Goal: Task Accomplishment & Management: Use online tool/utility

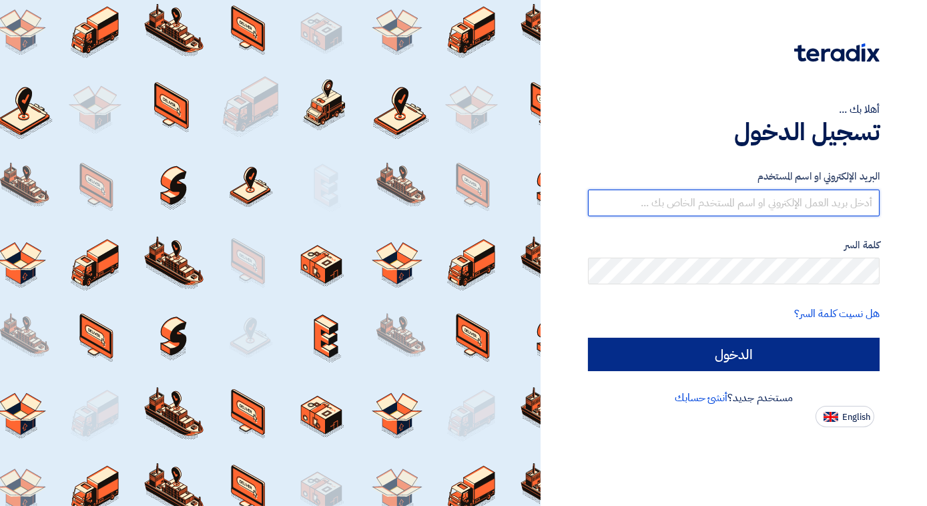
type input "[EMAIL_ADDRESS][DOMAIN_NAME]"
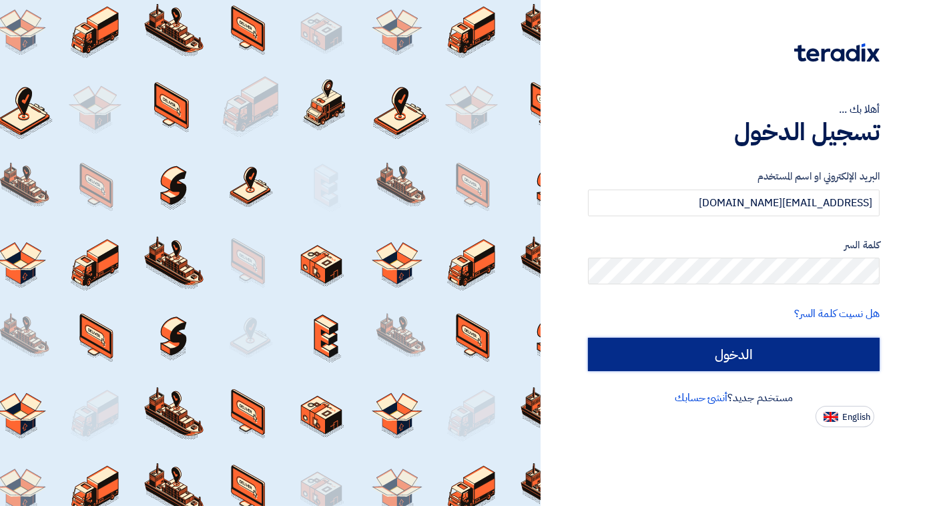
click at [706, 367] on input "الدخول" at bounding box center [734, 354] width 292 height 33
type input "Sign in"
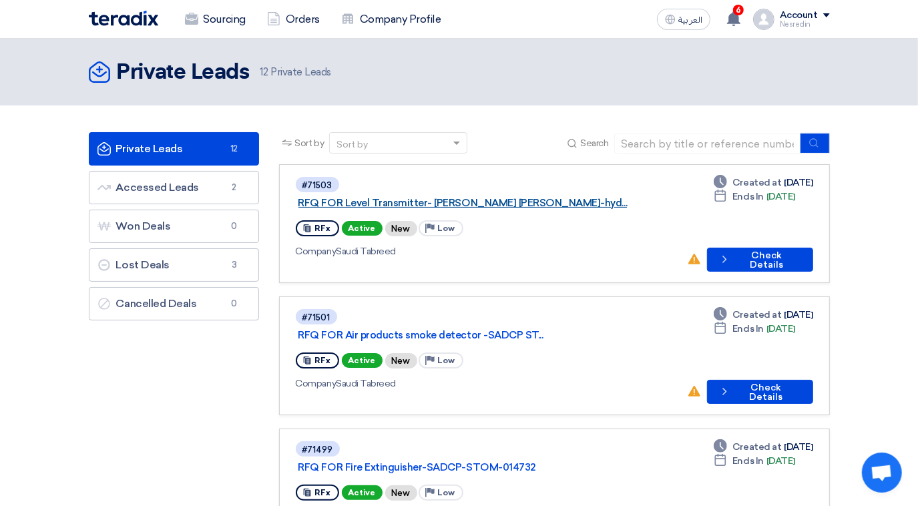
click at [499, 197] on link "RFQ FOR Level Transmitter- [PERSON_NAME] [PERSON_NAME]-hyd..." at bounding box center [465, 203] width 334 height 12
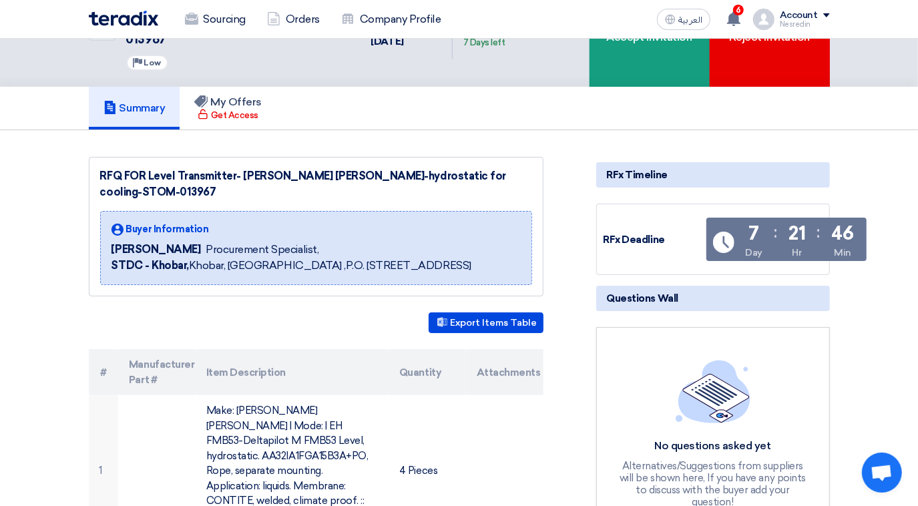
scroll to position [242, 0]
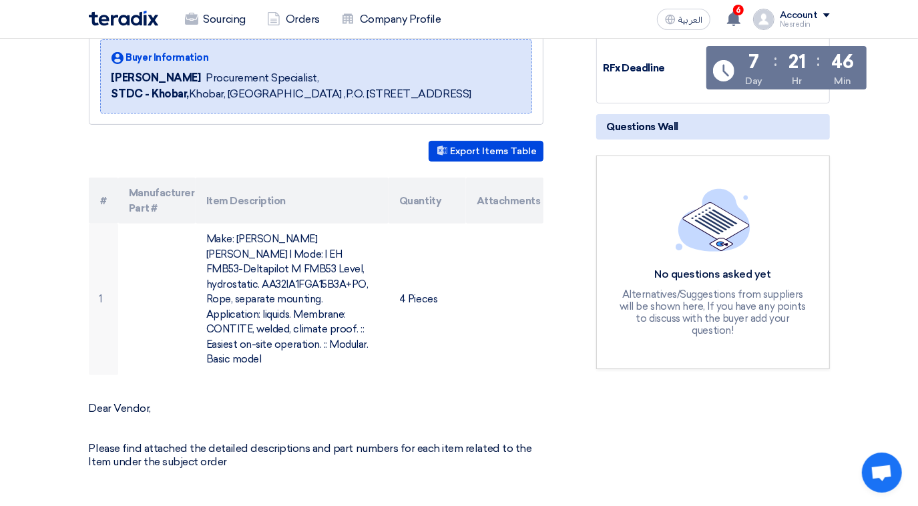
click at [609, 234] on div "No questions asked yet Alternatives/Suggestions from suppliers will be shown he…" at bounding box center [713, 261] width 234 height 213
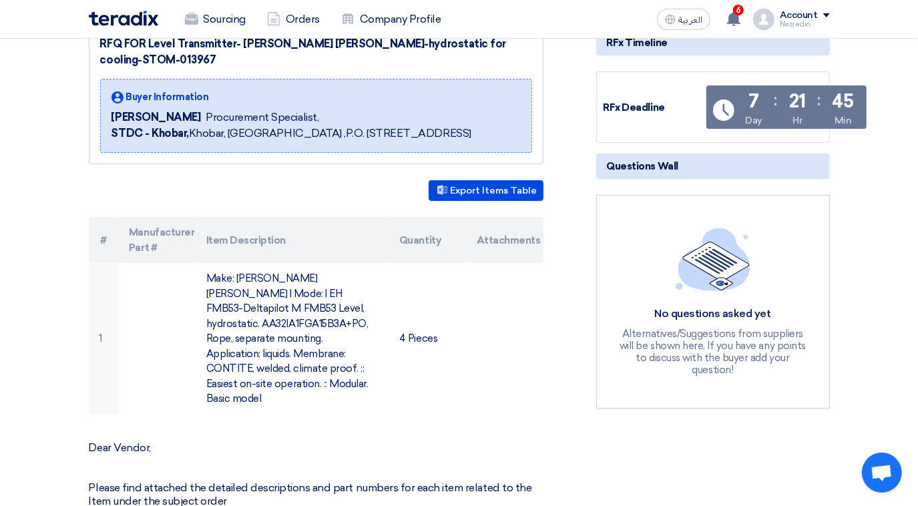
drag, startPoint x: 659, startPoint y: 236, endPoint x: 676, endPoint y: 254, distance: 24.5
click at [661, 244] on div "No questions asked yet Alternatives/Suggestions from suppliers will be shown he…" at bounding box center [712, 301] width 195 height 147
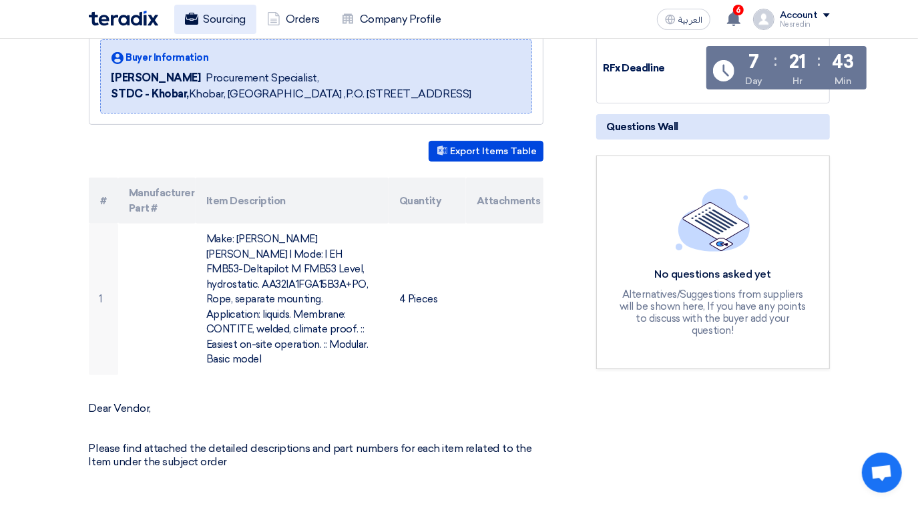
click at [220, 20] on link "Sourcing" at bounding box center [215, 19] width 82 height 29
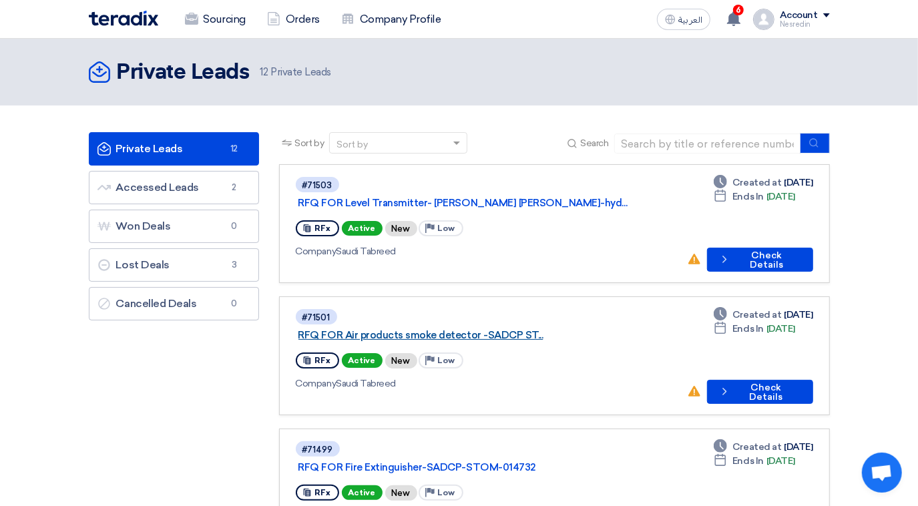
click at [444, 329] on link "RFQ FOR Air products smoke detector -SADCP ST..." at bounding box center [465, 335] width 334 height 12
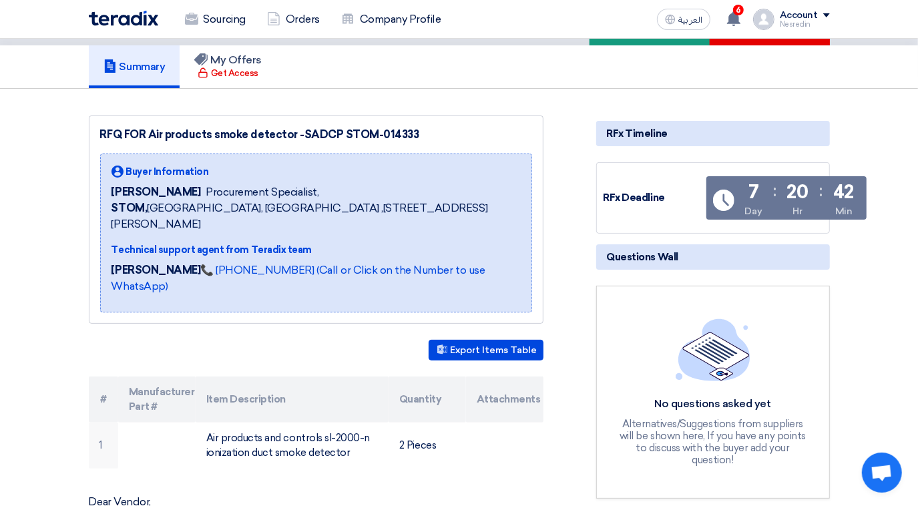
scroll to position [303, 0]
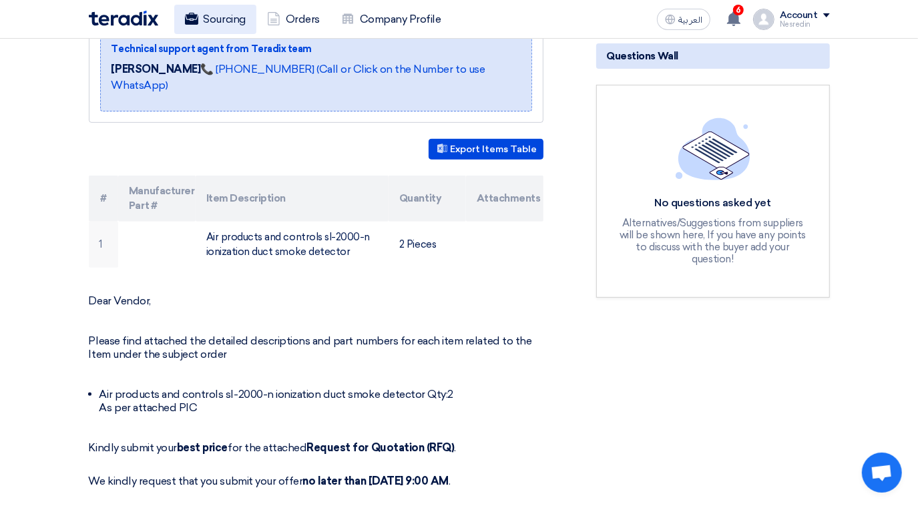
click at [219, 24] on link "Sourcing" at bounding box center [215, 19] width 82 height 29
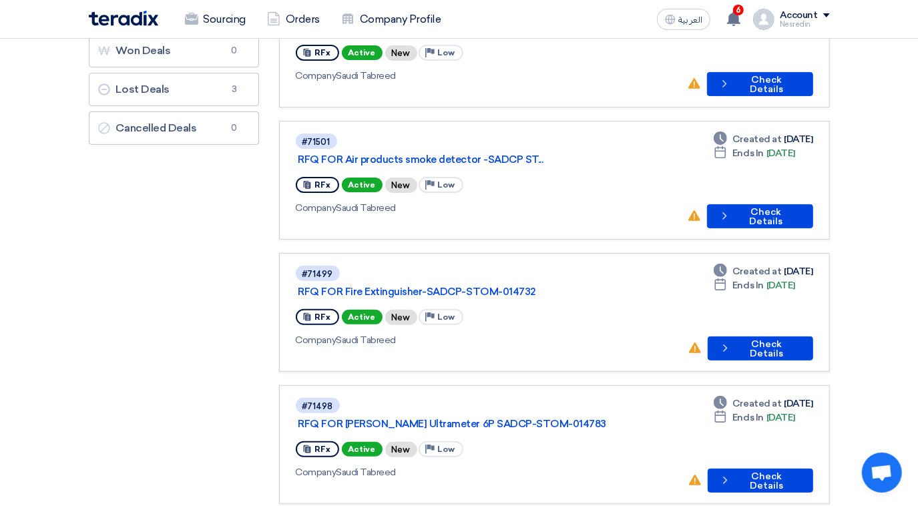
scroll to position [182, 0]
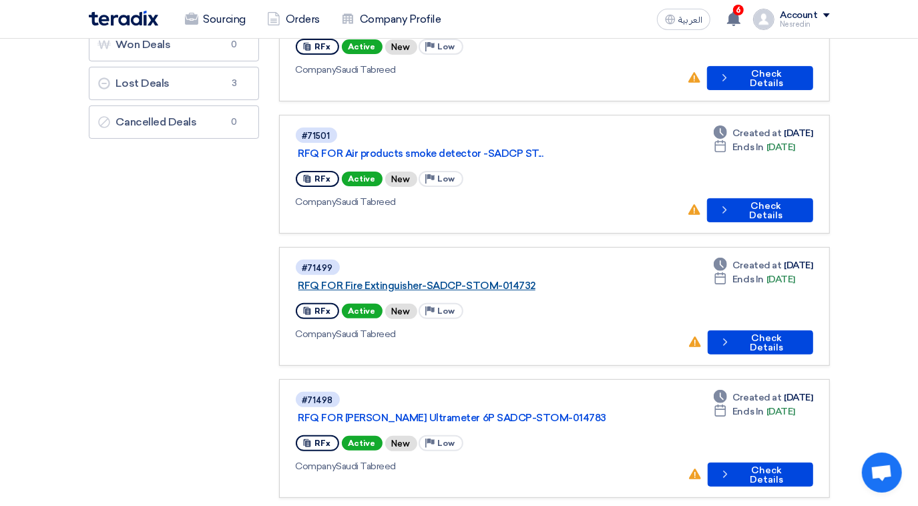
click at [467, 280] on link "RFQ FOR Fire Extinguisher-SADCP-STOM-014732" at bounding box center [465, 286] width 334 height 12
